Goal: Task Accomplishment & Management: Manage account settings

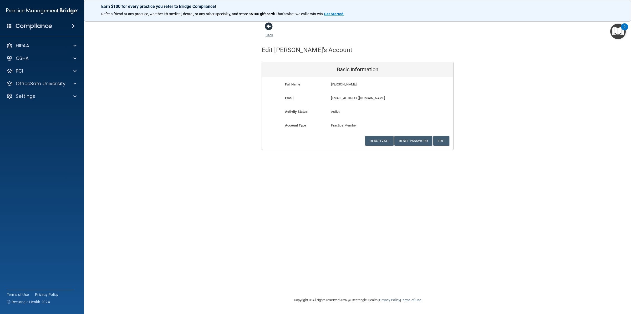
click at [267, 28] on span at bounding box center [269, 26] width 8 height 8
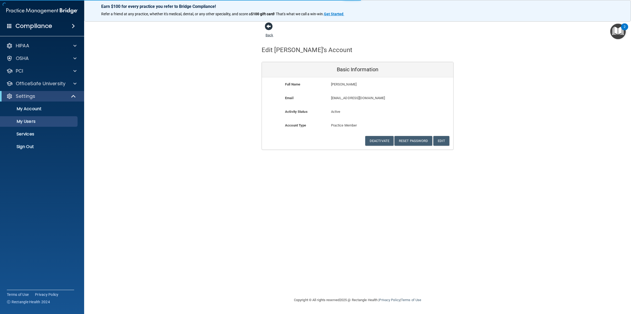
select select "20"
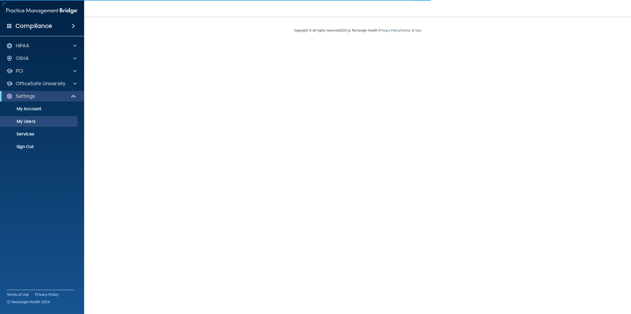
select select "20"
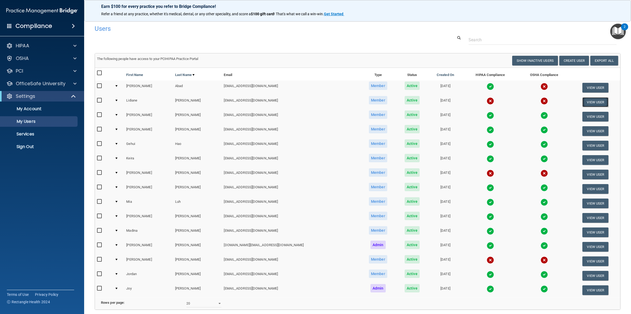
click at [587, 101] on button "View User" at bounding box center [596, 102] width 26 height 10
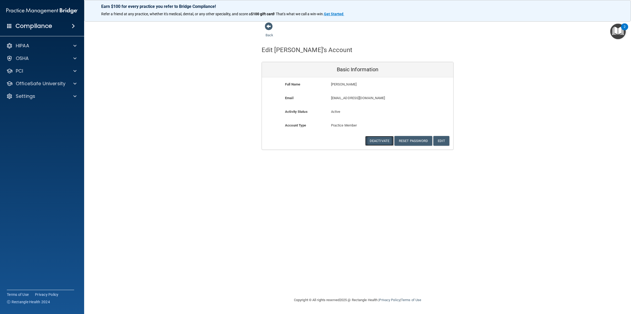
click at [380, 140] on button "Deactivate" at bounding box center [379, 141] width 28 height 10
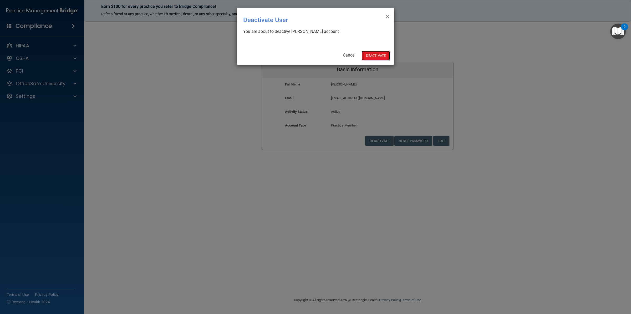
click at [384, 55] on button "Deactivate" at bounding box center [376, 56] width 28 height 10
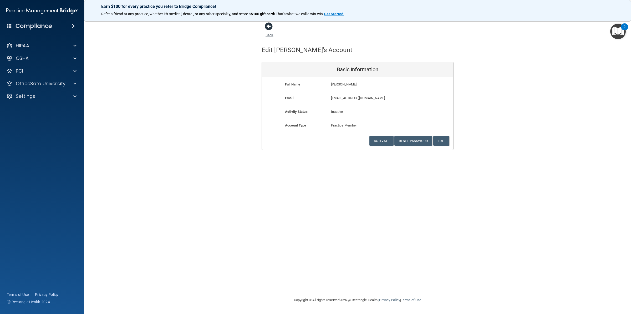
click at [268, 26] on span at bounding box center [269, 26] width 8 height 8
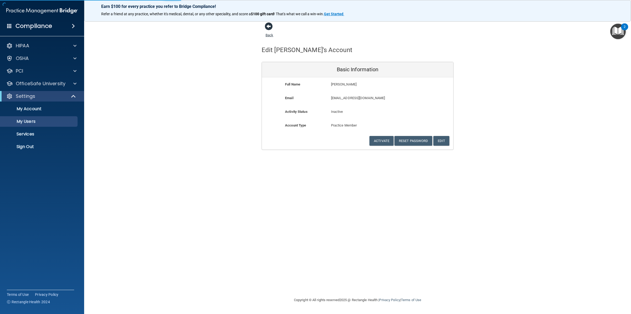
select select "20"
